Goal: Information Seeking & Learning: Learn about a topic

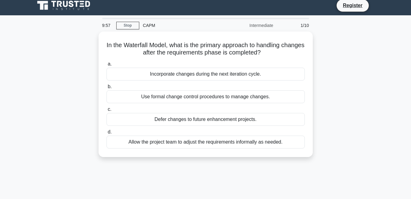
scroll to position [5, 0]
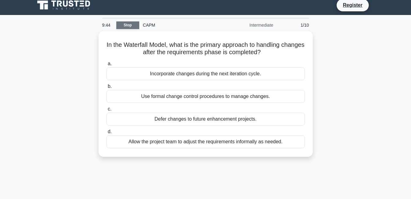
click at [130, 28] on link "Stop" at bounding box center [127, 25] width 23 height 8
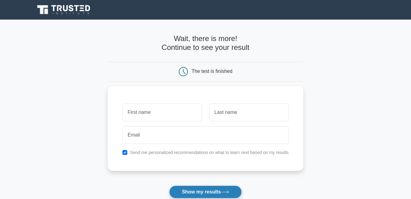
click at [217, 191] on button "Show my results" at bounding box center [205, 192] width 72 height 13
